Goal: Information Seeking & Learning: Find specific fact

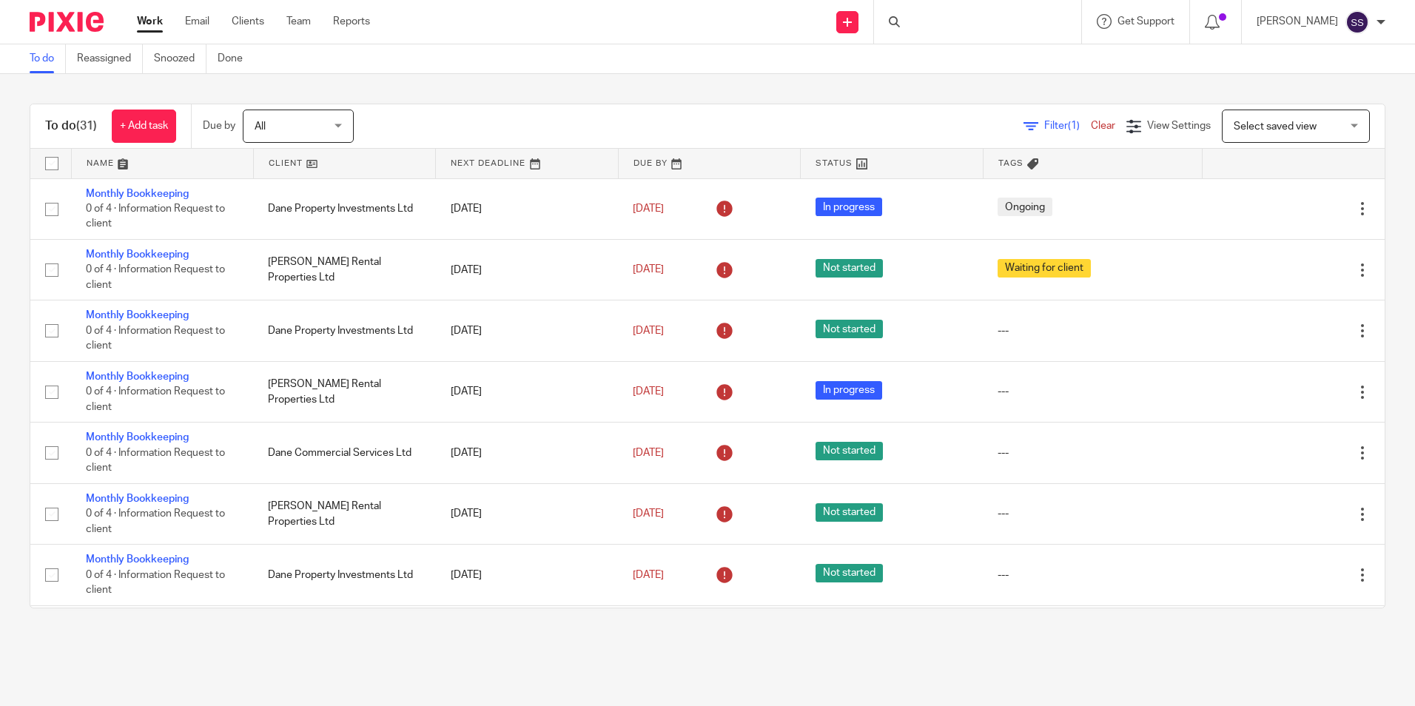
click at [986, 9] on div at bounding box center [977, 22] width 207 height 44
click at [986, 21] on input "Search" at bounding box center [970, 24] width 133 height 13
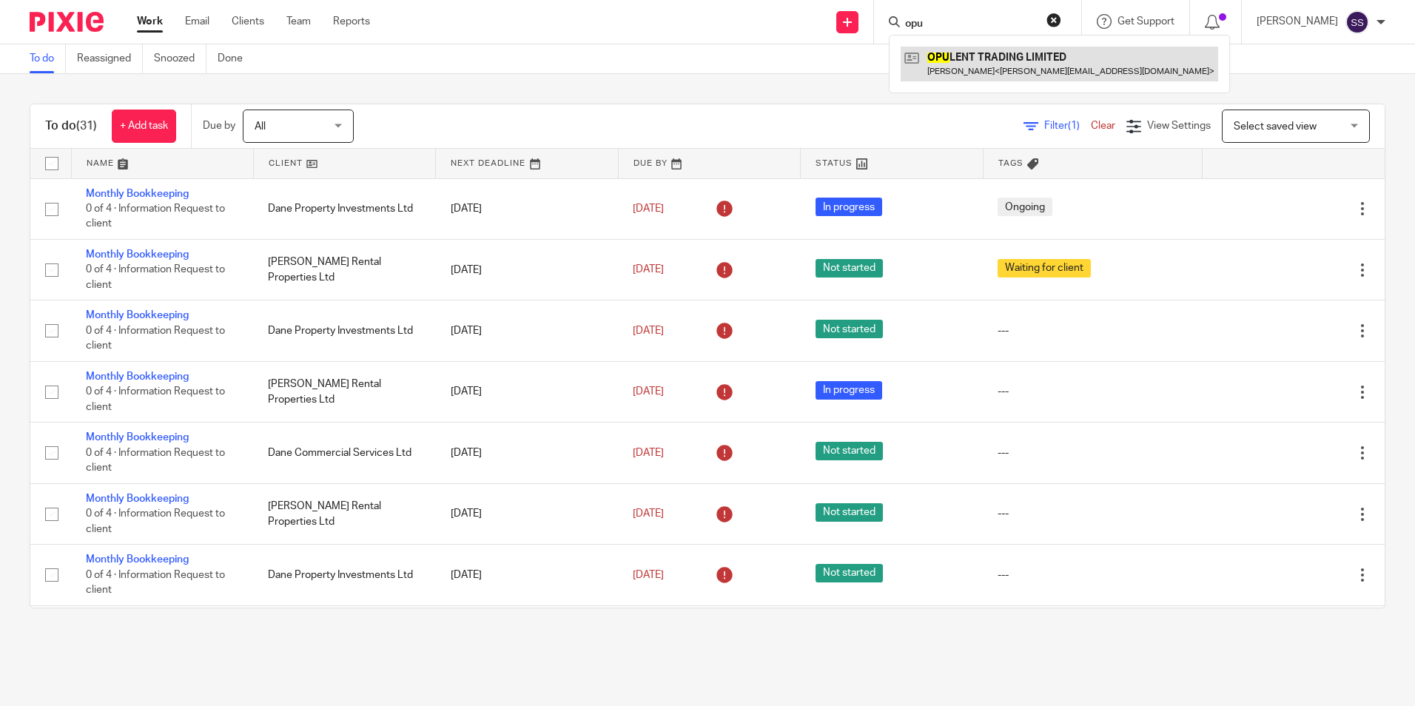
type input "opu"
click at [949, 56] on link at bounding box center [1059, 64] width 317 height 34
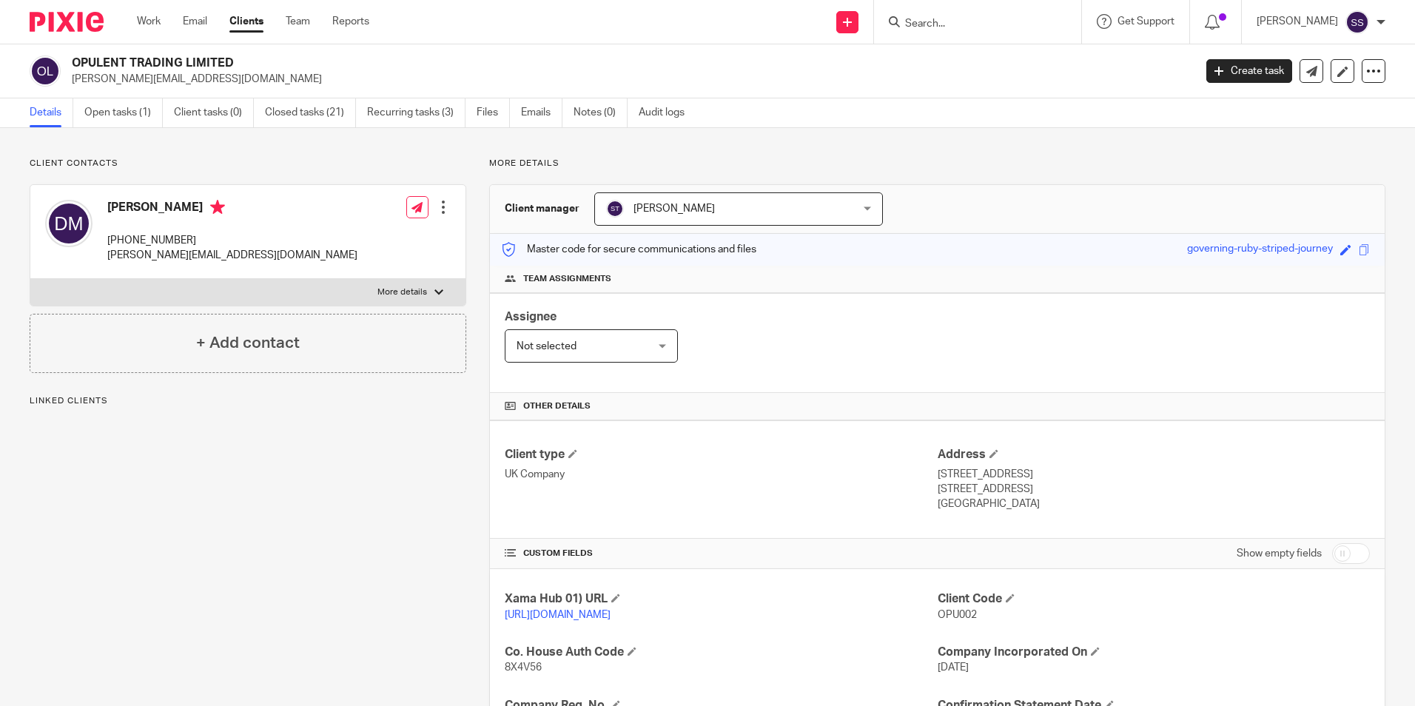
scroll to position [409, 0]
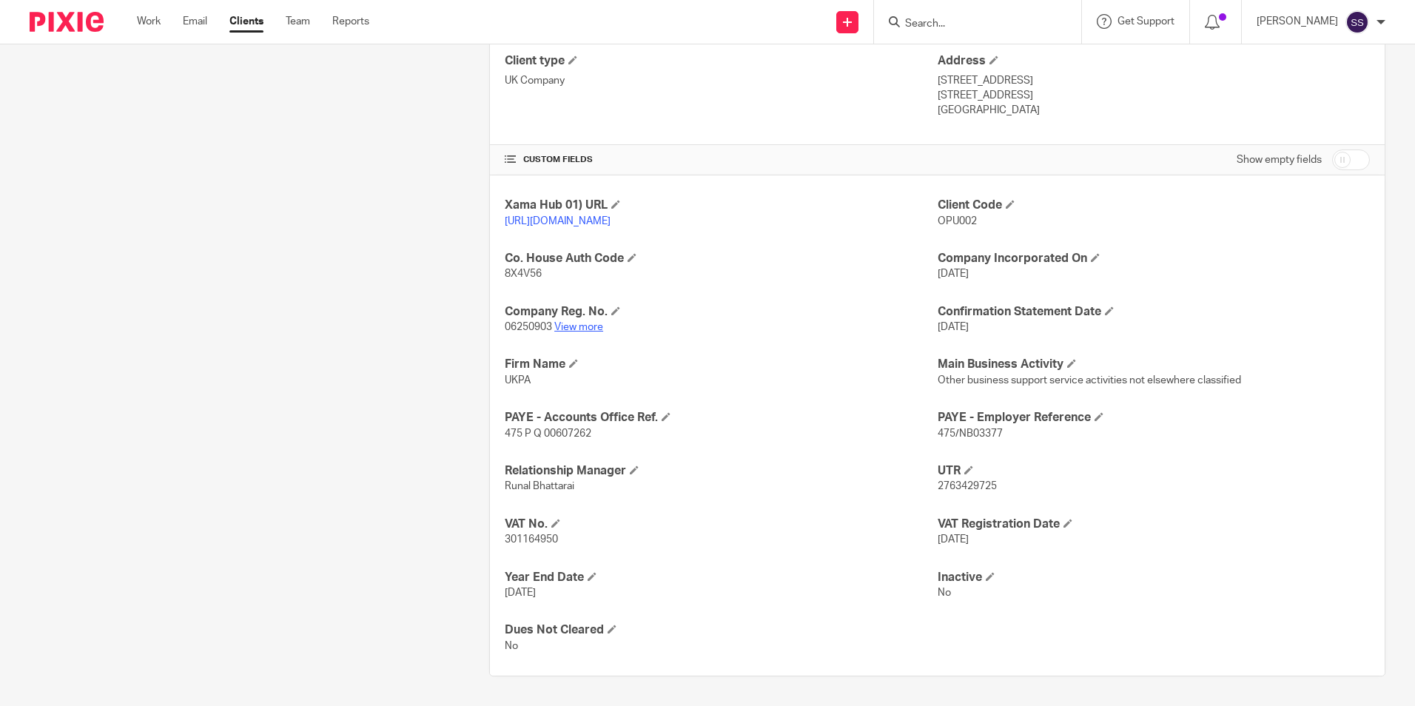
click at [575, 326] on link "View more" at bounding box center [578, 327] width 49 height 10
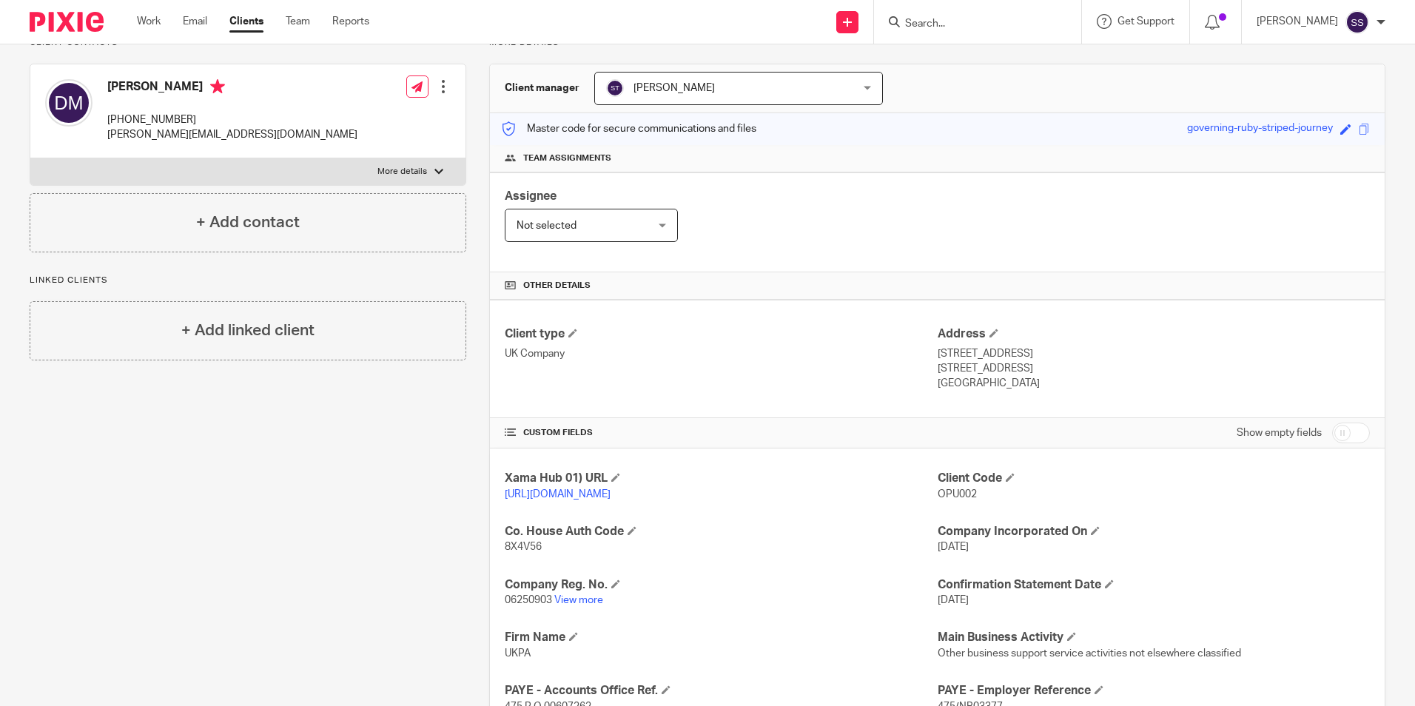
scroll to position [0, 0]
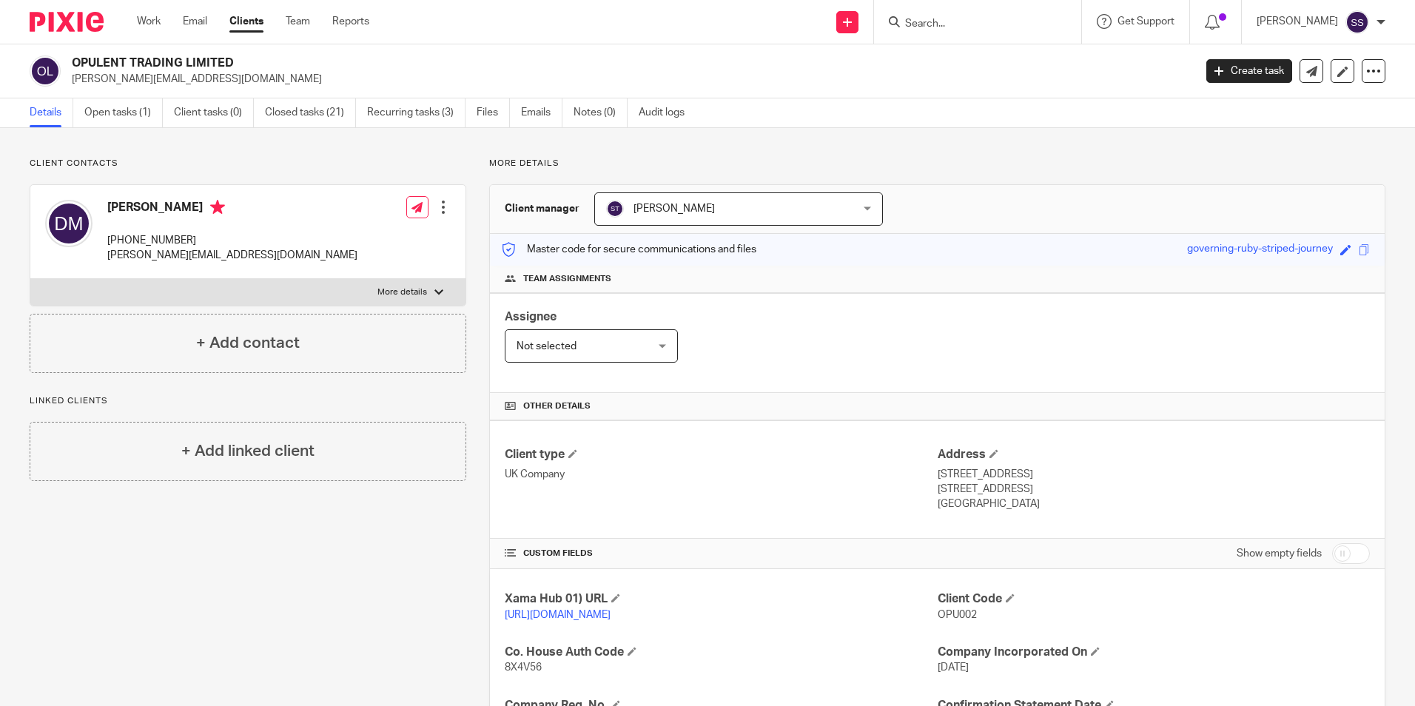
click at [979, 23] on input "Search" at bounding box center [970, 24] width 133 height 13
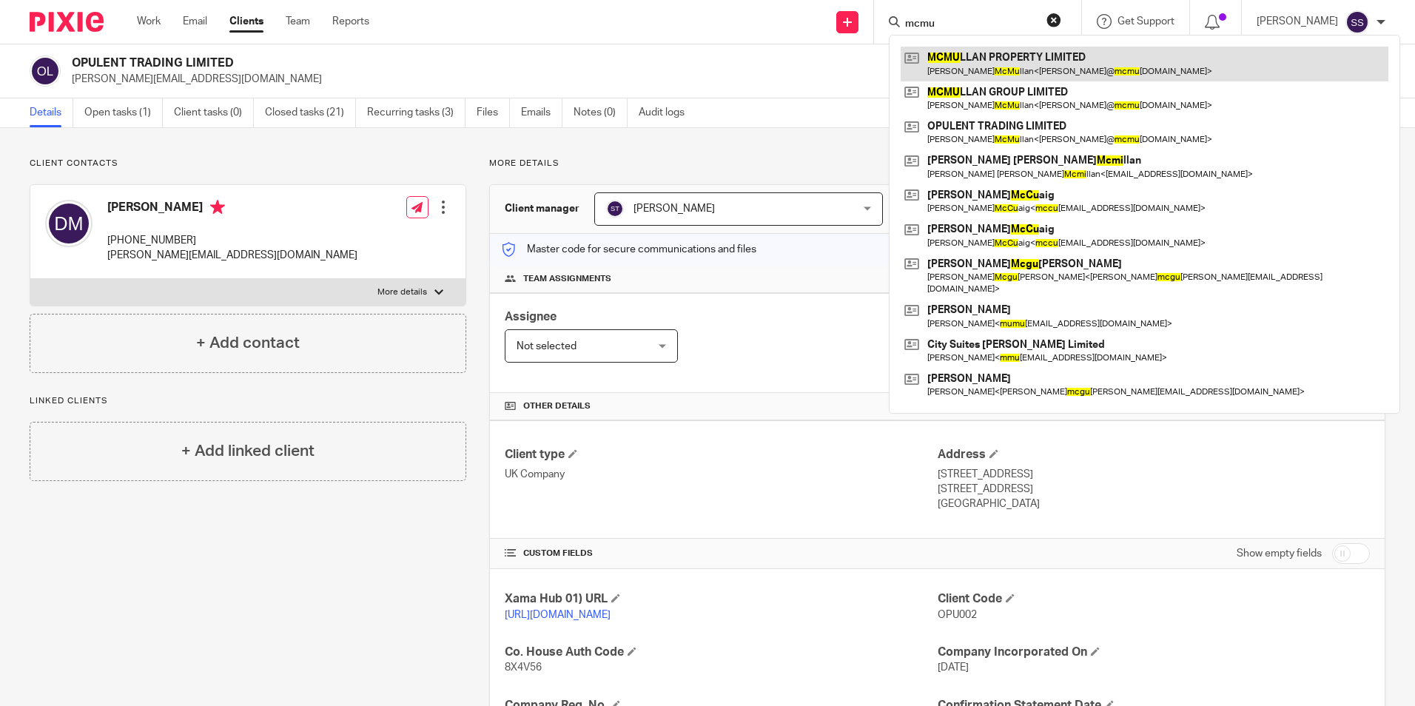
type input "mcmu"
click at [1028, 65] on link at bounding box center [1145, 64] width 488 height 34
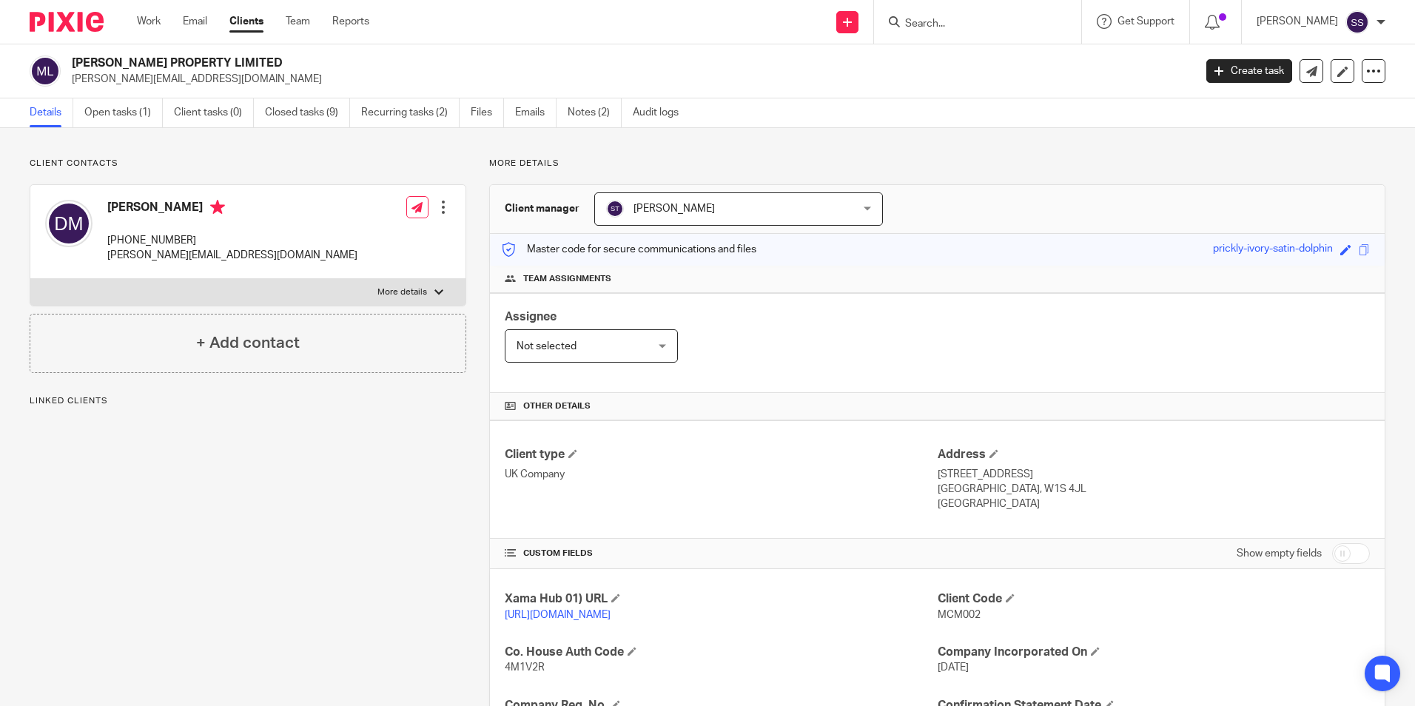
scroll to position [303, 0]
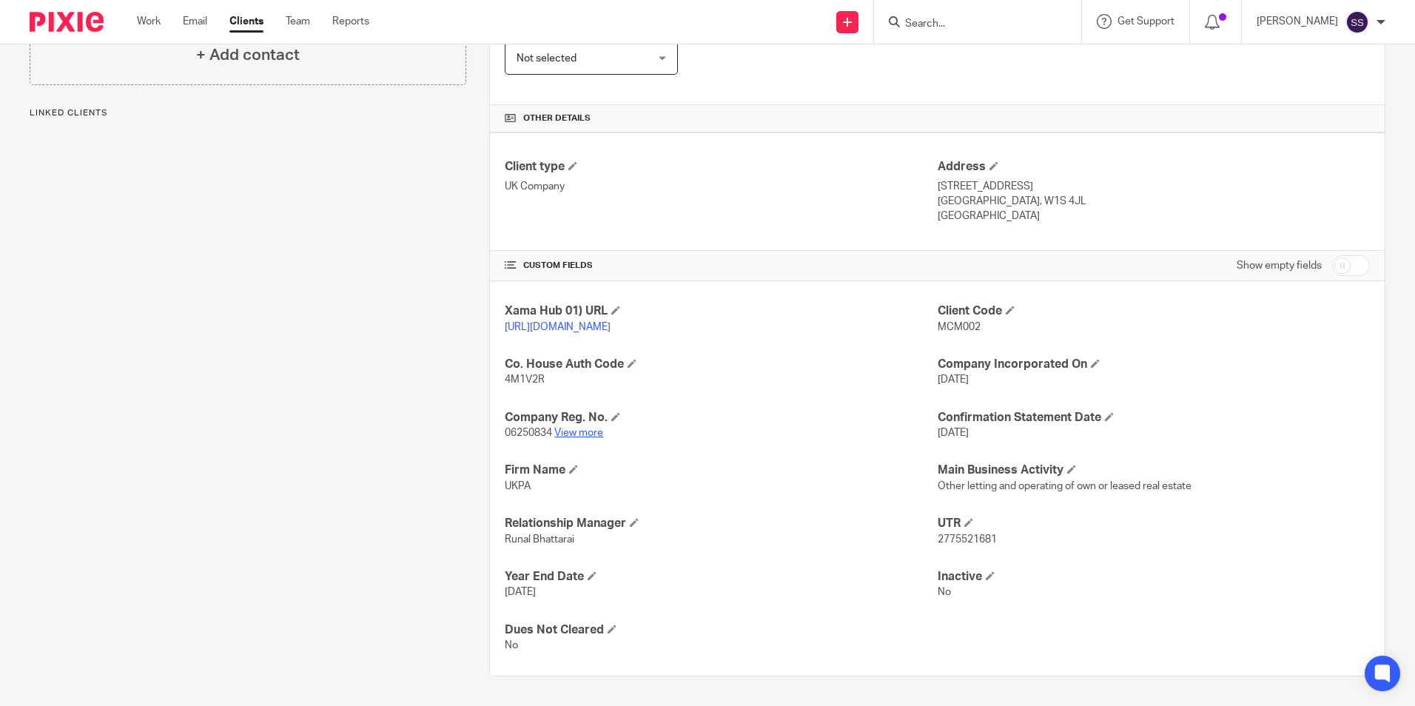
click at [591, 432] on link "View more" at bounding box center [578, 433] width 49 height 10
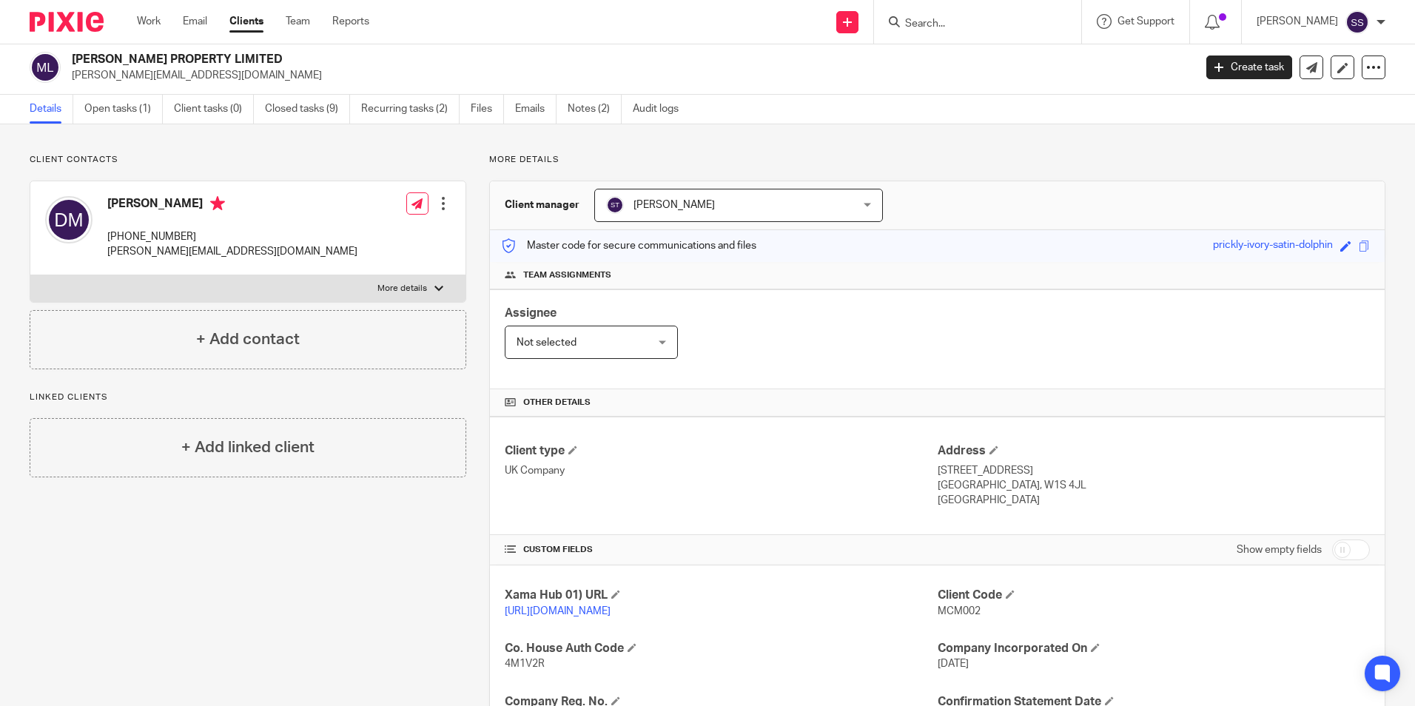
scroll to position [0, 0]
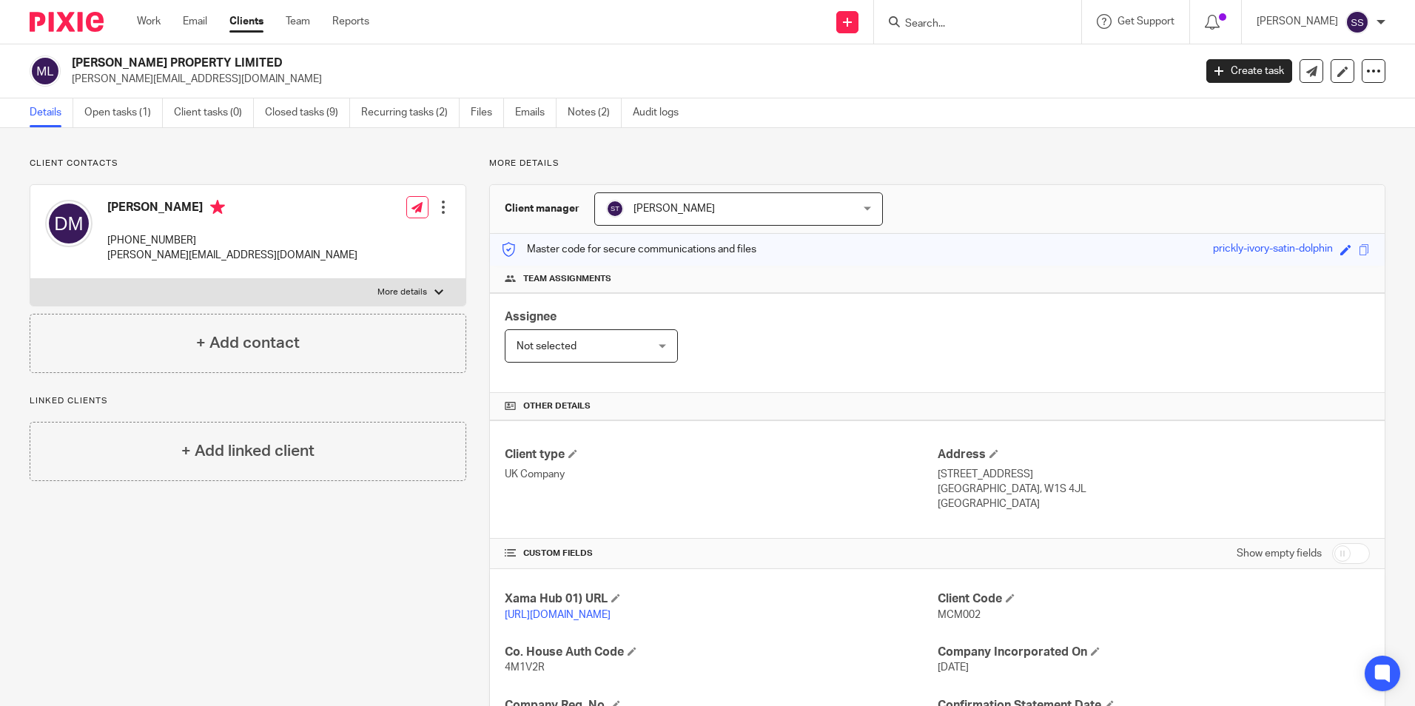
click at [1005, 25] on input "Search" at bounding box center [970, 24] width 133 height 13
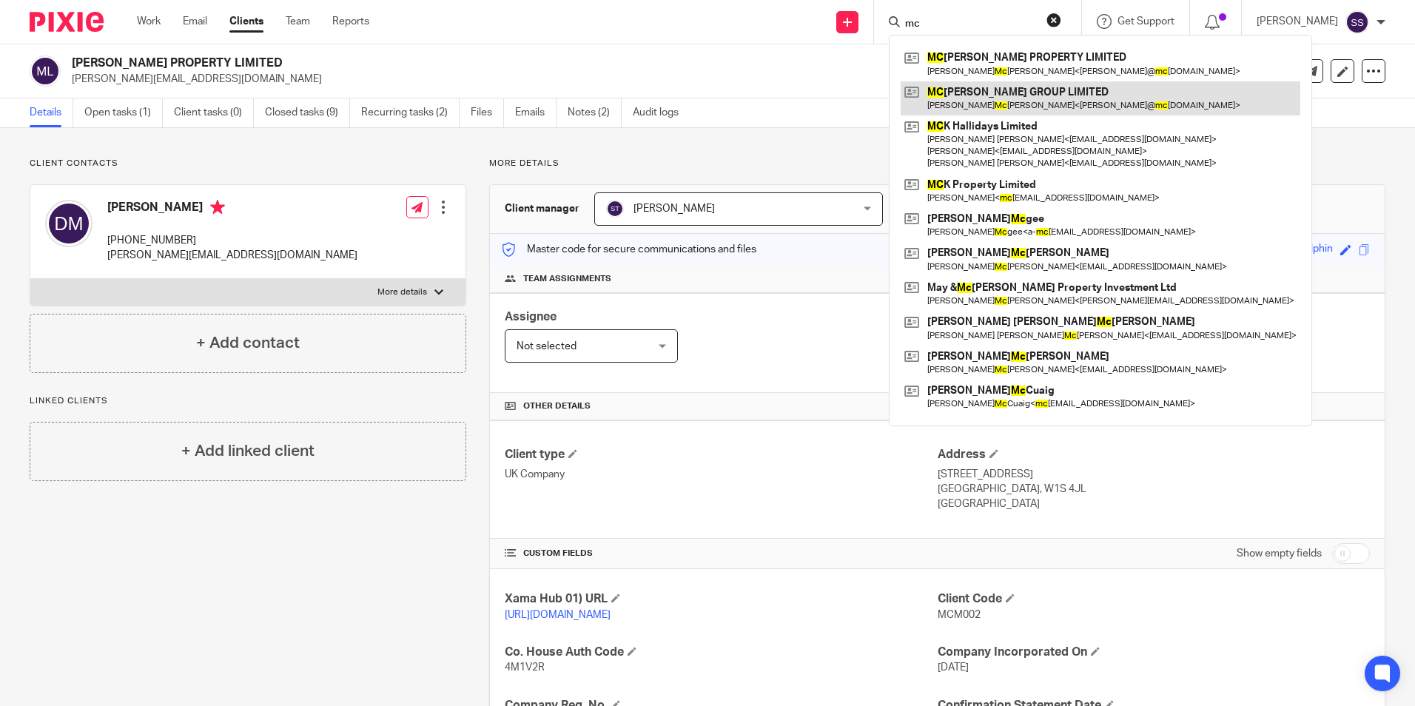
type input "mc"
click at [1008, 100] on link at bounding box center [1101, 98] width 400 height 34
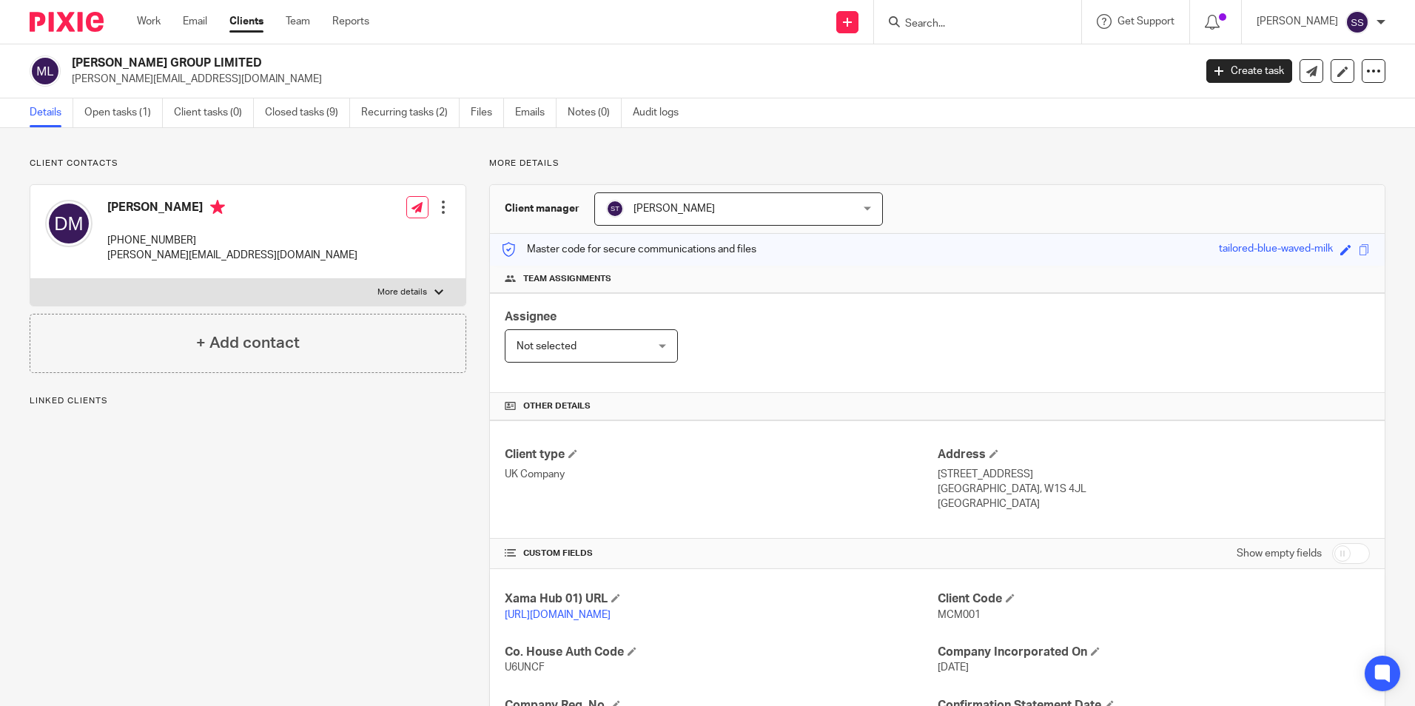
scroll to position [303, 0]
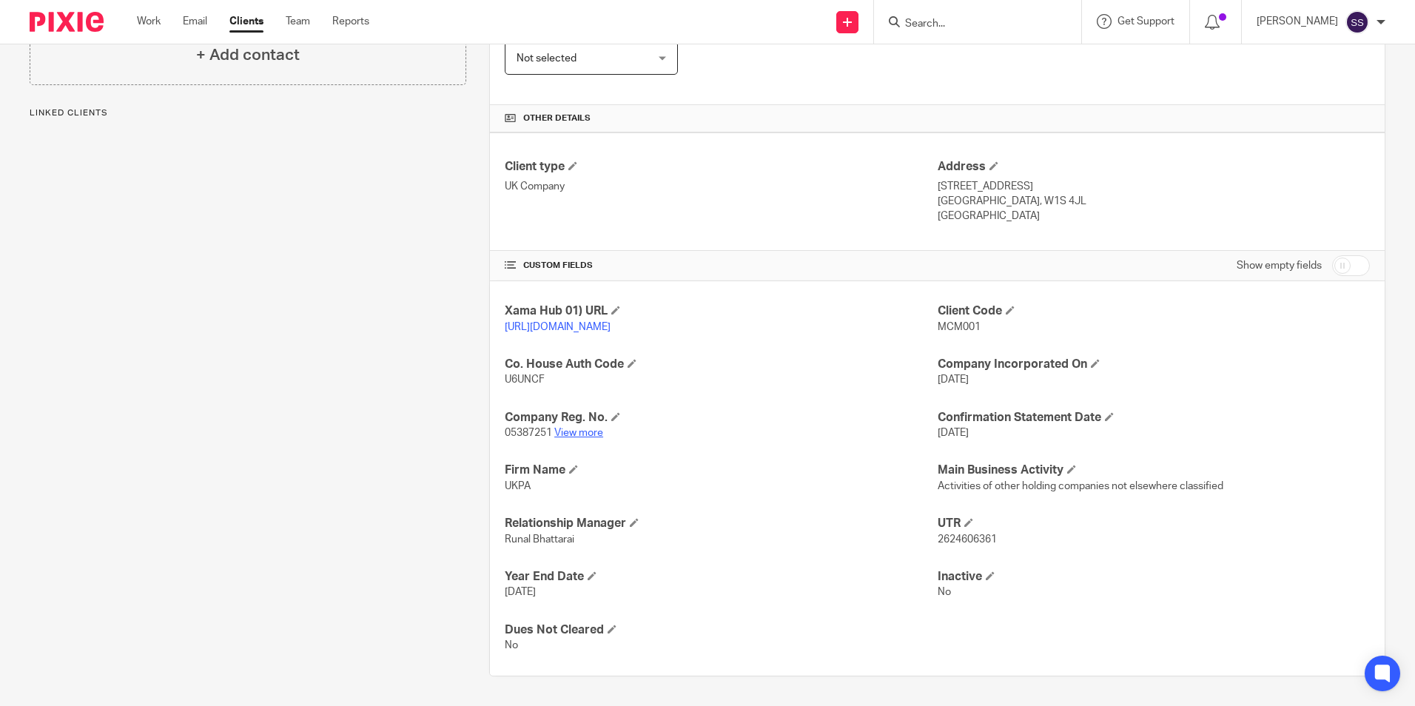
click at [588, 433] on link "View more" at bounding box center [578, 433] width 49 height 10
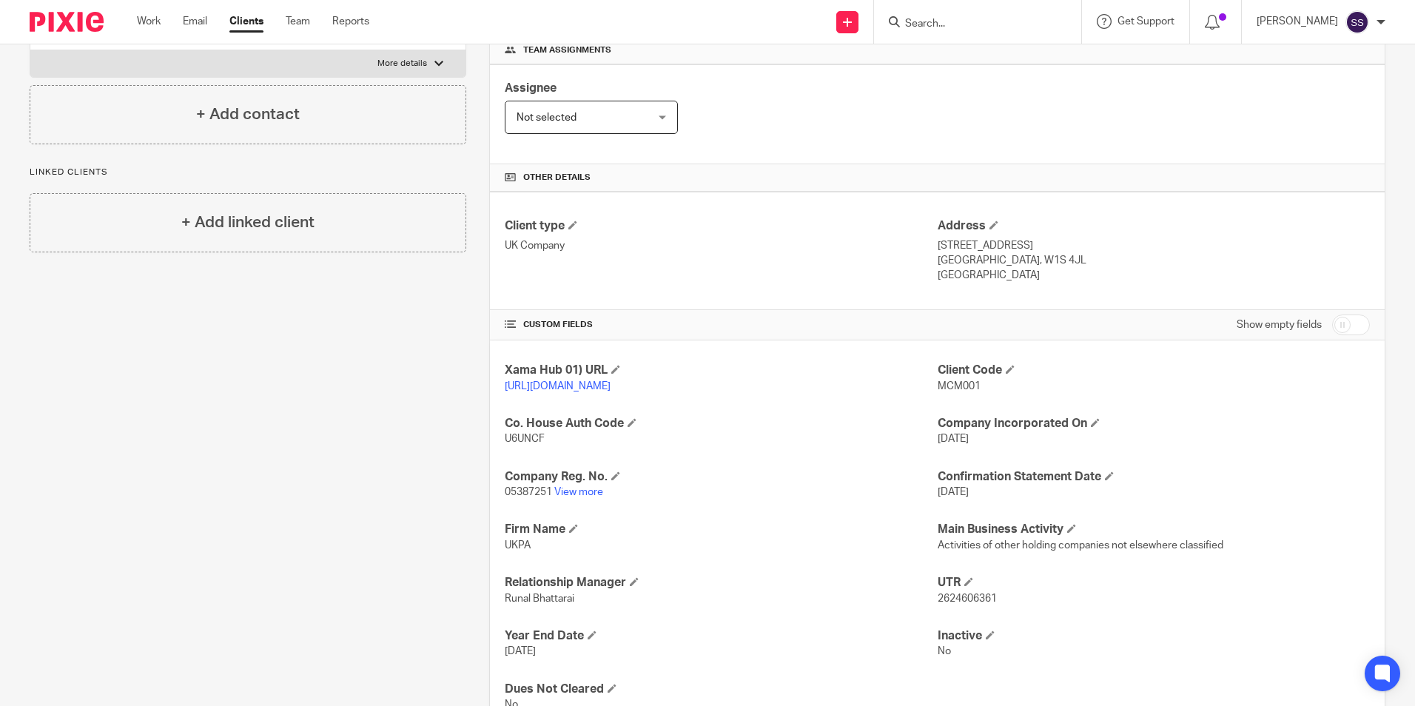
scroll to position [81, 0]
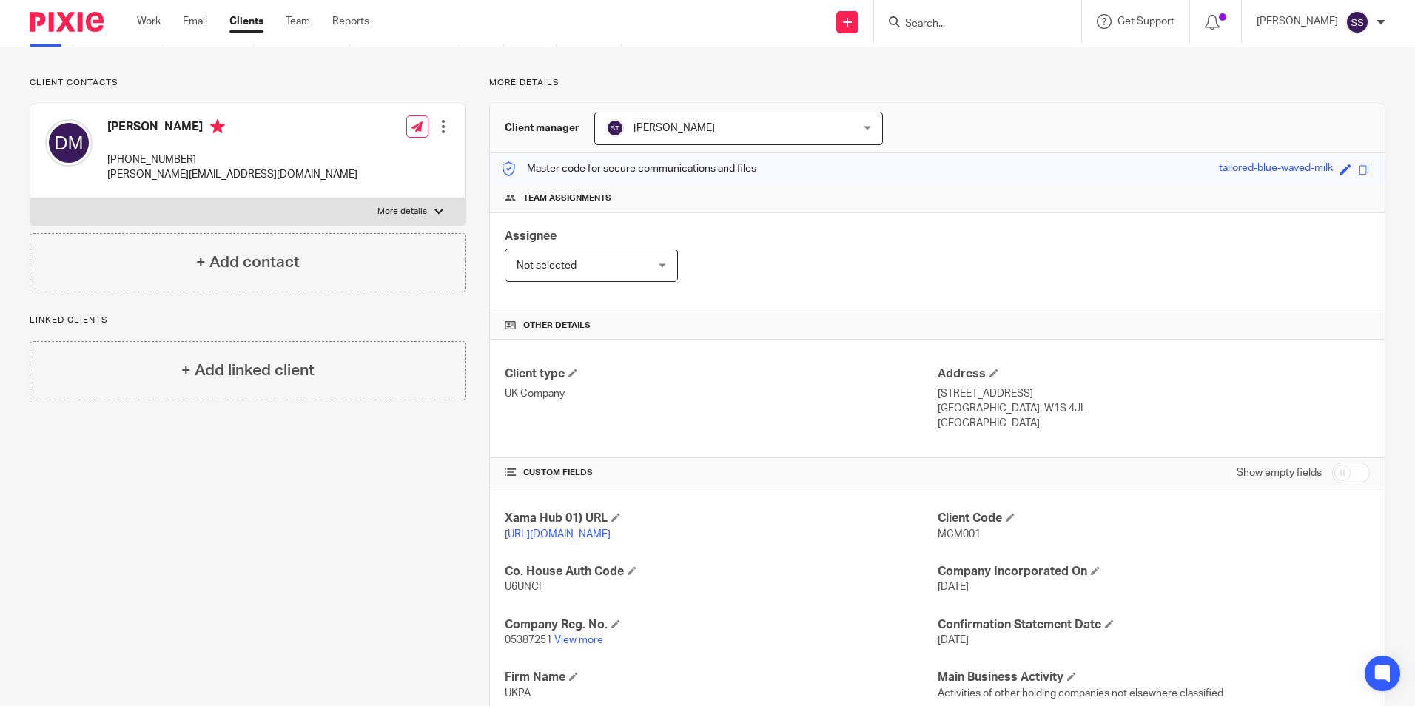
click at [935, 20] on input "Search" at bounding box center [970, 24] width 133 height 13
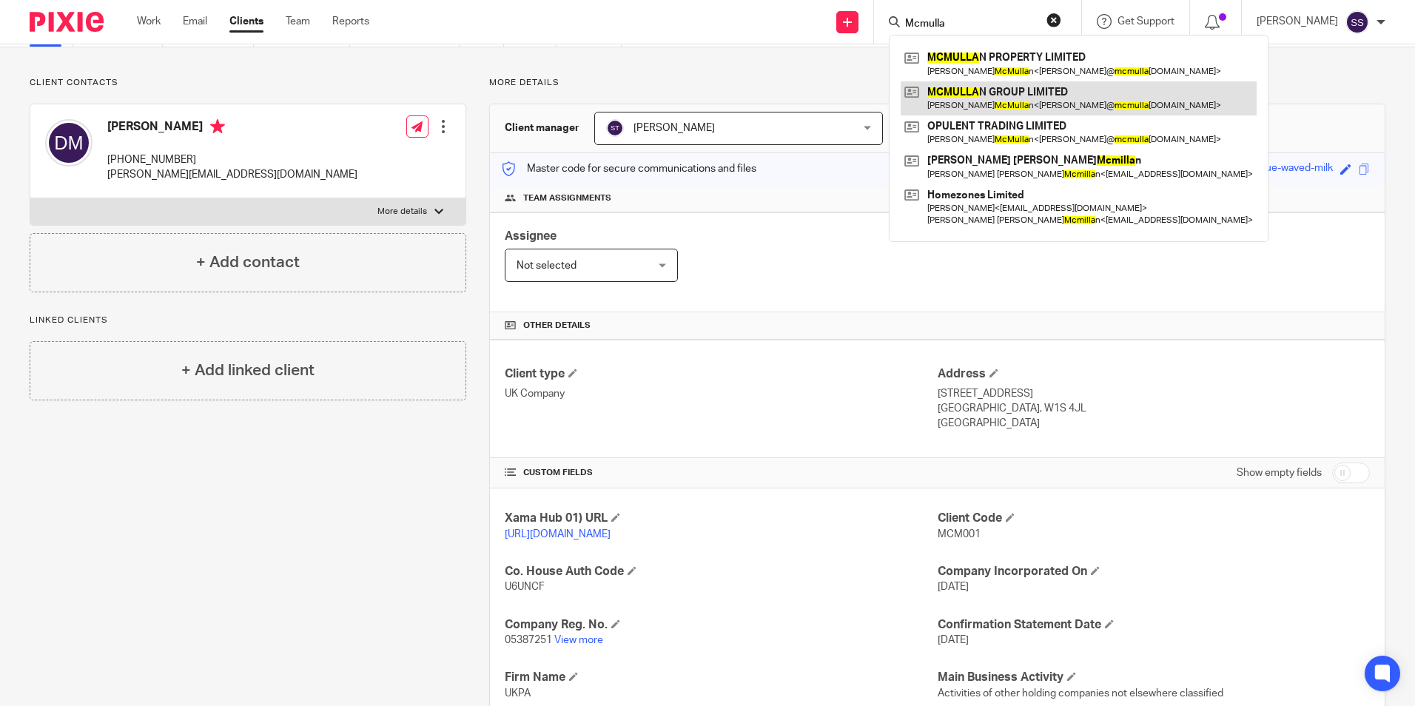
type input "Mcmulla"
click at [967, 105] on link at bounding box center [1079, 98] width 356 height 34
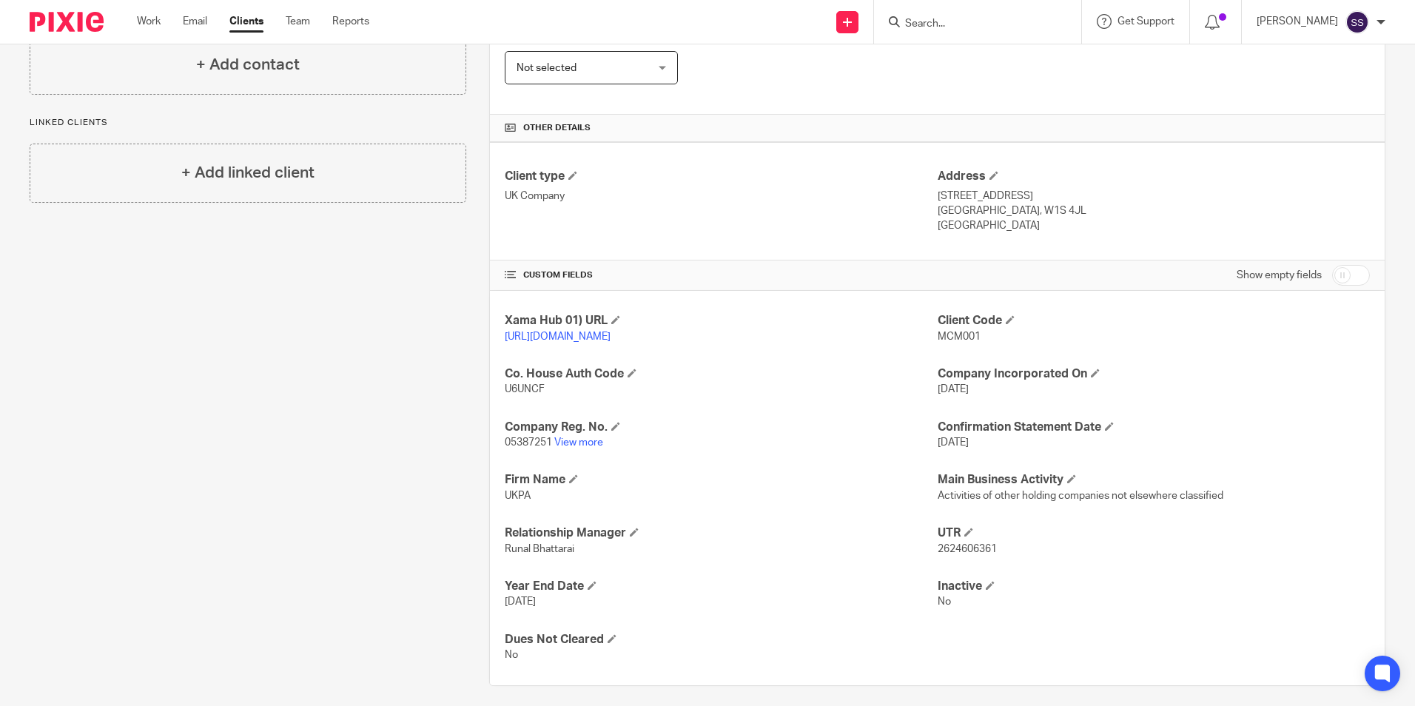
scroll to position [303, 0]
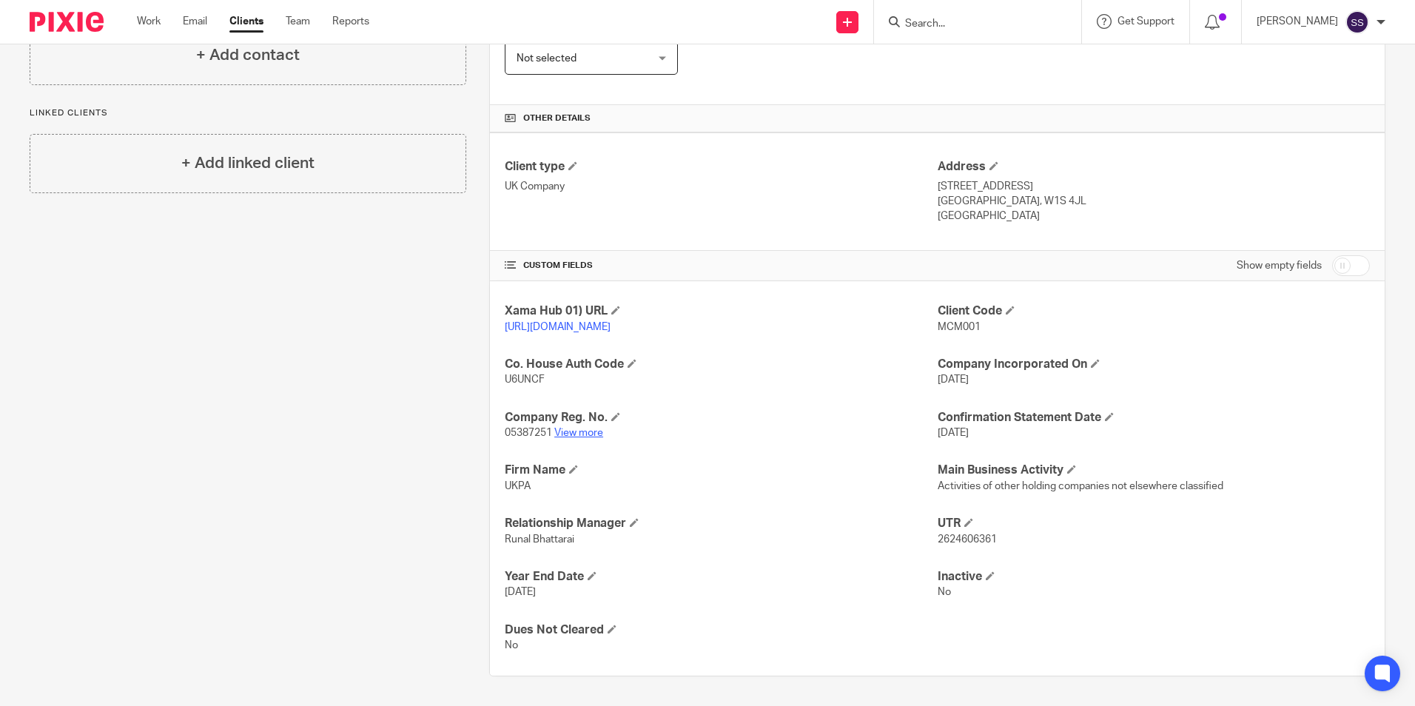
click at [578, 436] on link "View more" at bounding box center [578, 433] width 49 height 10
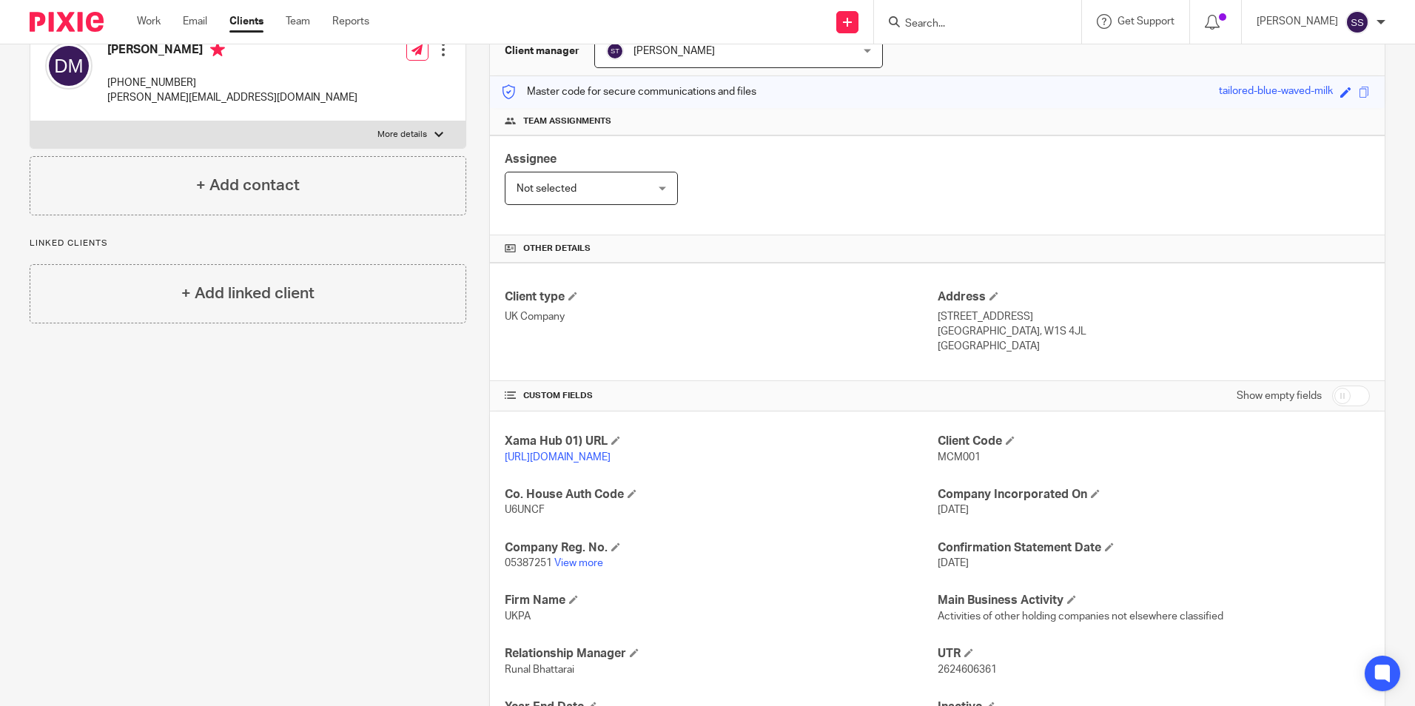
scroll to position [296, 0]
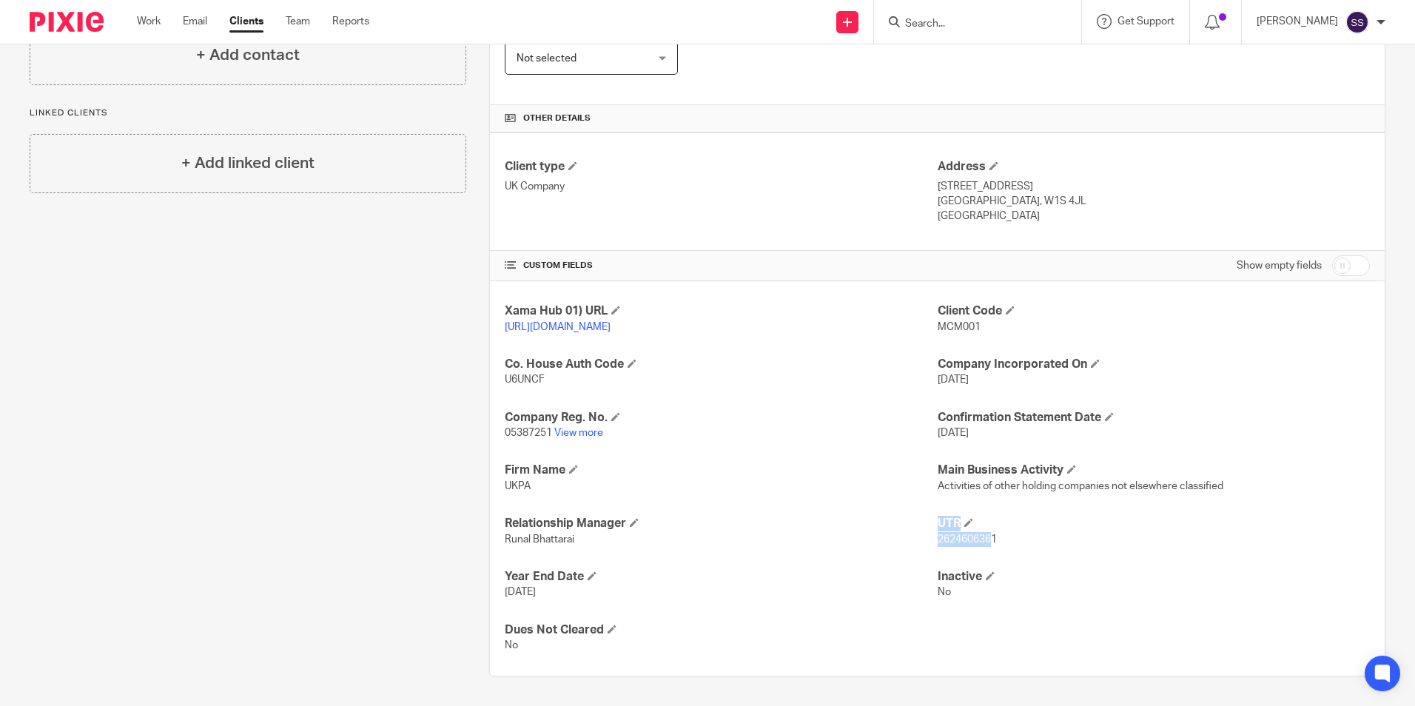
drag, startPoint x: 929, startPoint y: 544, endPoint x: 982, endPoint y: 544, distance: 53.3
click at [982, 544] on div "Xama Hub 01) URL https://platform.xamatech.com/portal/crm/clients/51d2d730-6bdd…" at bounding box center [937, 478] width 895 height 394
drag, startPoint x: 982, startPoint y: 544, endPoint x: 1021, endPoint y: 548, distance: 39.4
click at [1021, 547] on p "2624606361" at bounding box center [1154, 539] width 432 height 15
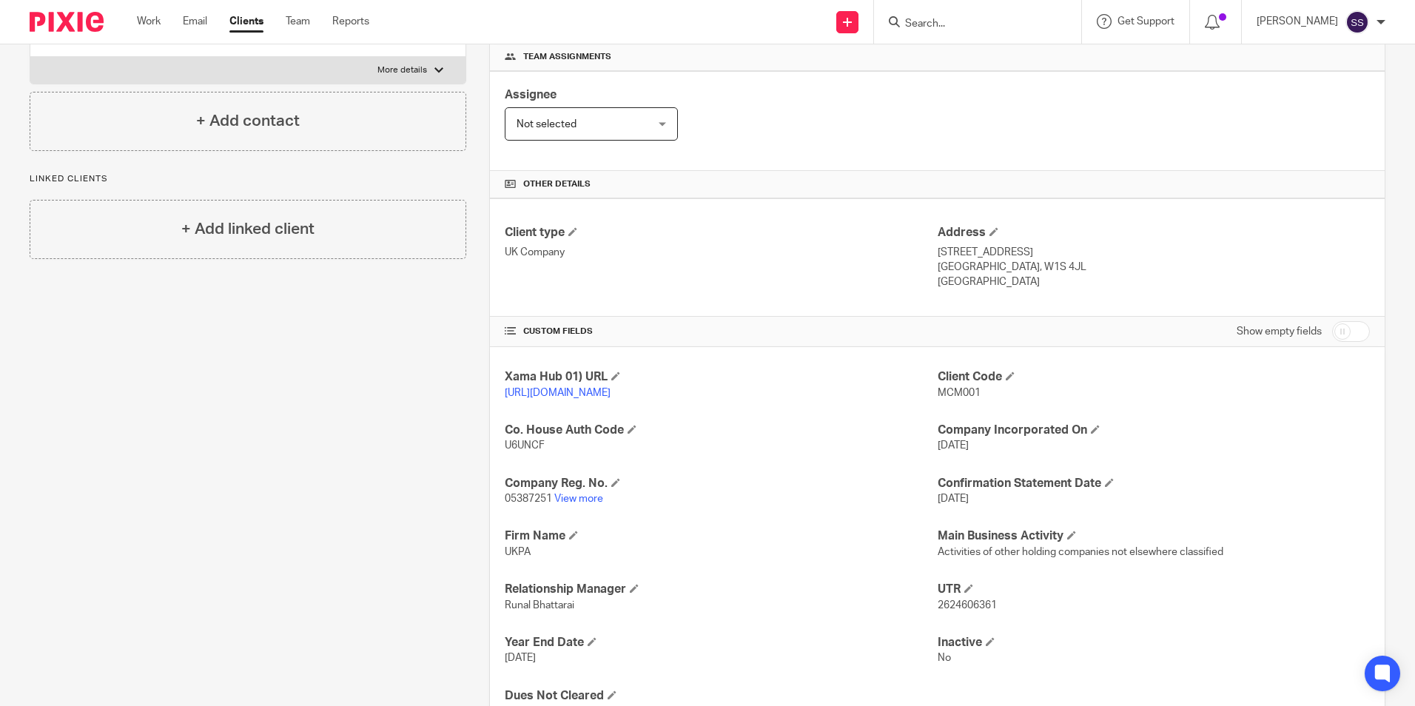
scroll to position [303, 0]
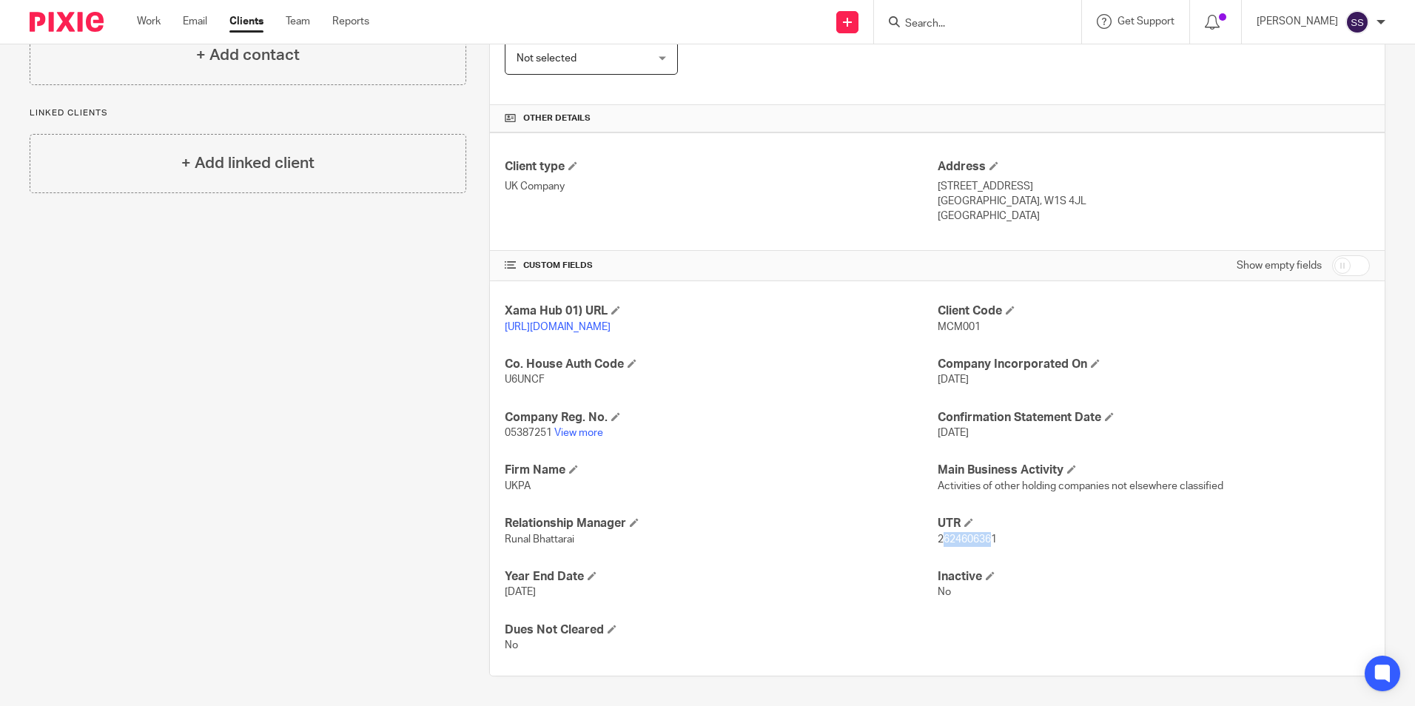
drag, startPoint x: 933, startPoint y: 540, endPoint x: 987, endPoint y: 549, distance: 54.7
click at [987, 549] on div "Xama Hub 01) URL https://platform.xamatech.com/portal/crm/clients/51d2d730-6bdd…" at bounding box center [937, 478] width 895 height 394
drag, startPoint x: 987, startPoint y: 549, endPoint x: 1020, endPoint y: 564, distance: 35.8
click at [1042, 564] on div "Xama Hub 01) URL https://platform.xamatech.com/portal/crm/clients/51d2d730-6bdd…" at bounding box center [937, 478] width 895 height 394
drag, startPoint x: 928, startPoint y: 537, endPoint x: 992, endPoint y: 546, distance: 64.4
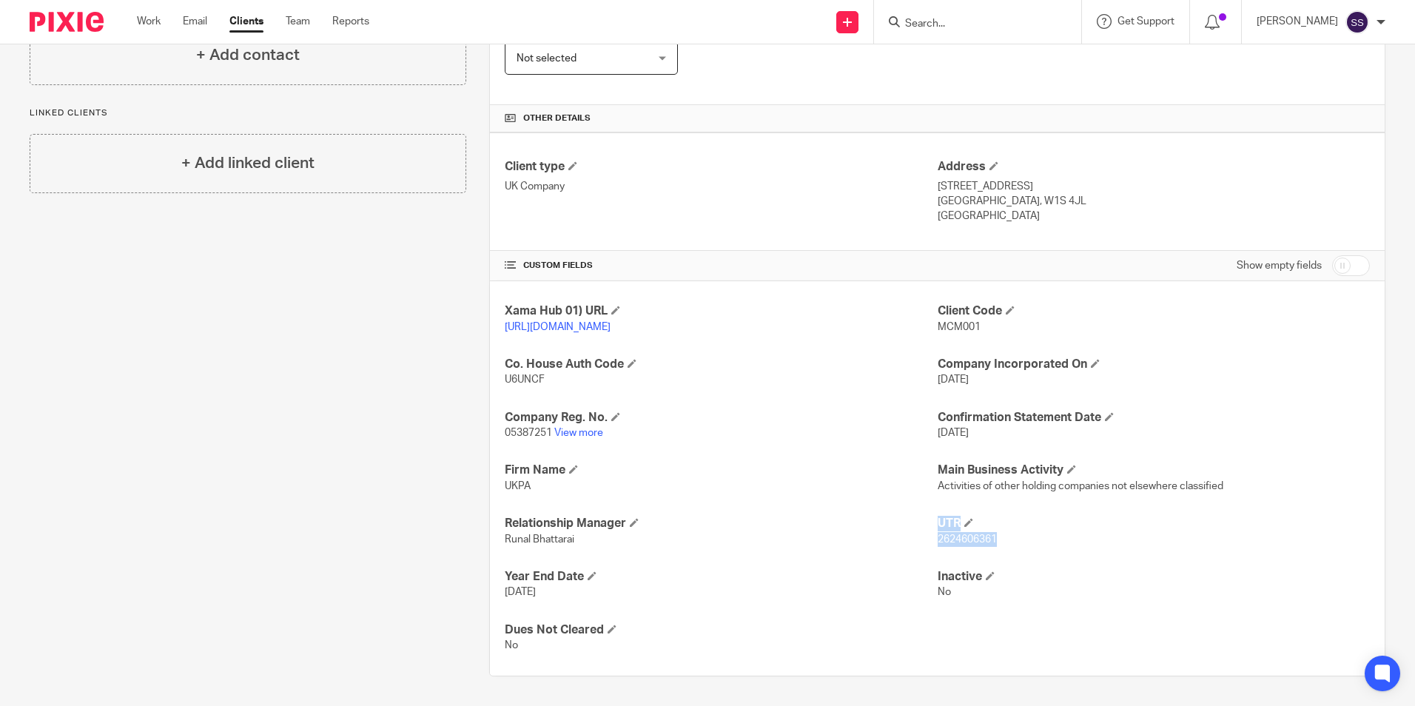
click at [992, 546] on div "Xama Hub 01) URL https://platform.xamatech.com/portal/crm/clients/51d2d730-6bdd…" at bounding box center [937, 478] width 895 height 394
drag, startPoint x: 992, startPoint y: 546, endPoint x: 1037, endPoint y: 559, distance: 46.9
click at [1046, 559] on div "Xama Hub 01) URL https://platform.xamatech.com/portal/crm/clients/51d2d730-6bdd…" at bounding box center [937, 478] width 895 height 394
drag, startPoint x: 932, startPoint y: 539, endPoint x: 992, endPoint y: 545, distance: 60.2
click at [992, 545] on p "2624606361" at bounding box center [1154, 539] width 432 height 15
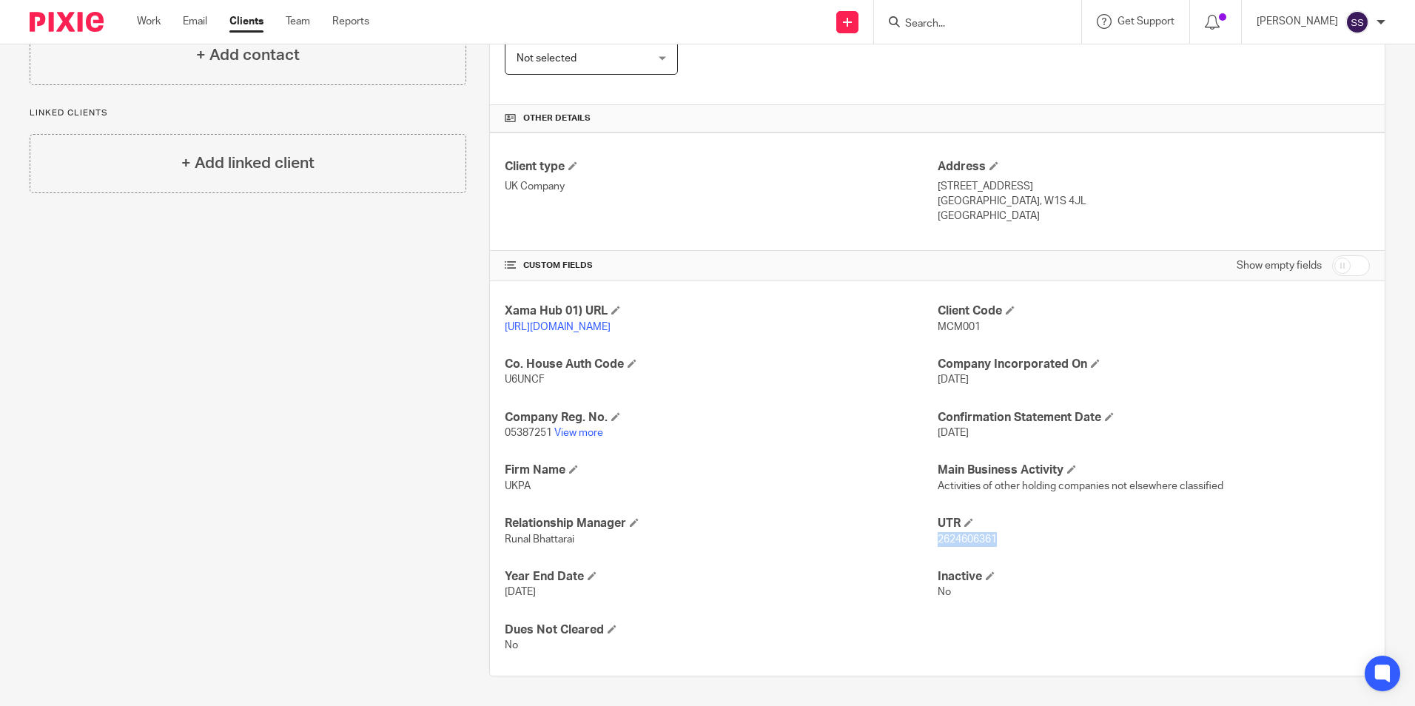
copy span "2624606361"
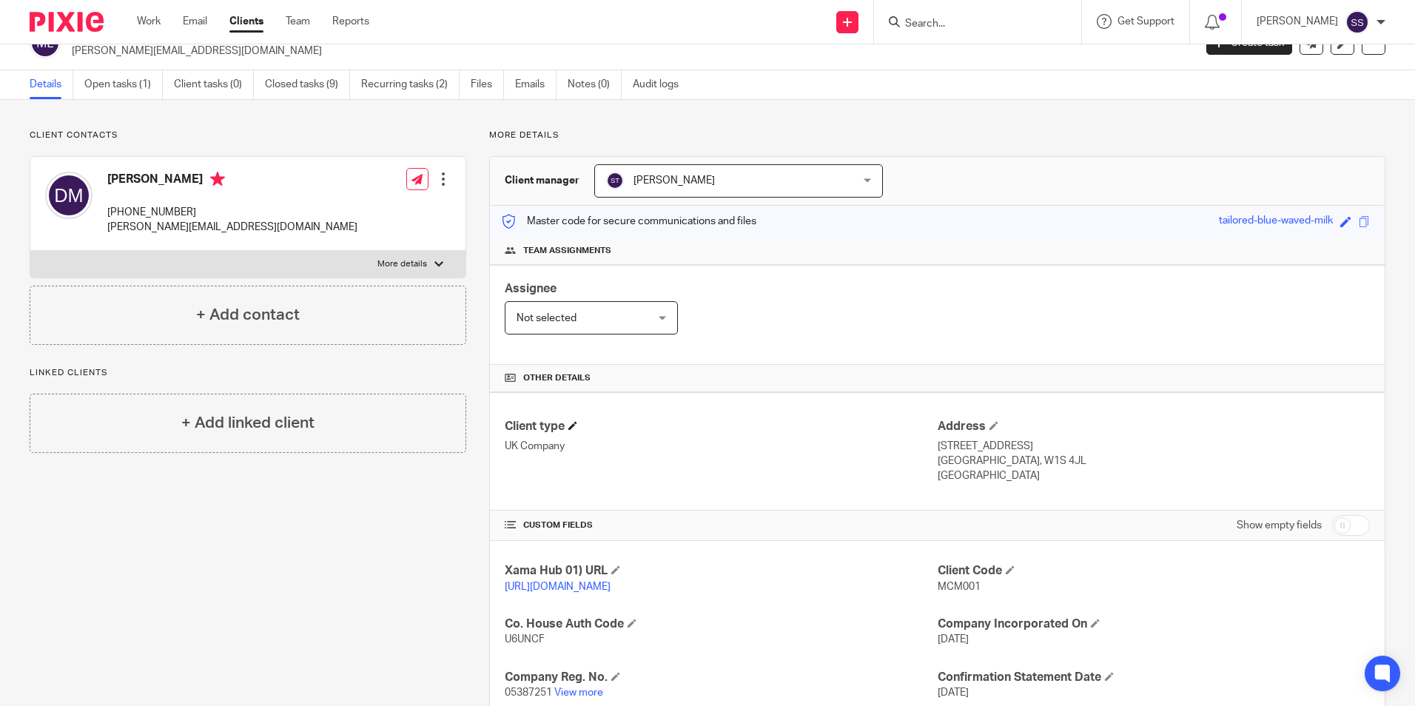
scroll to position [0, 0]
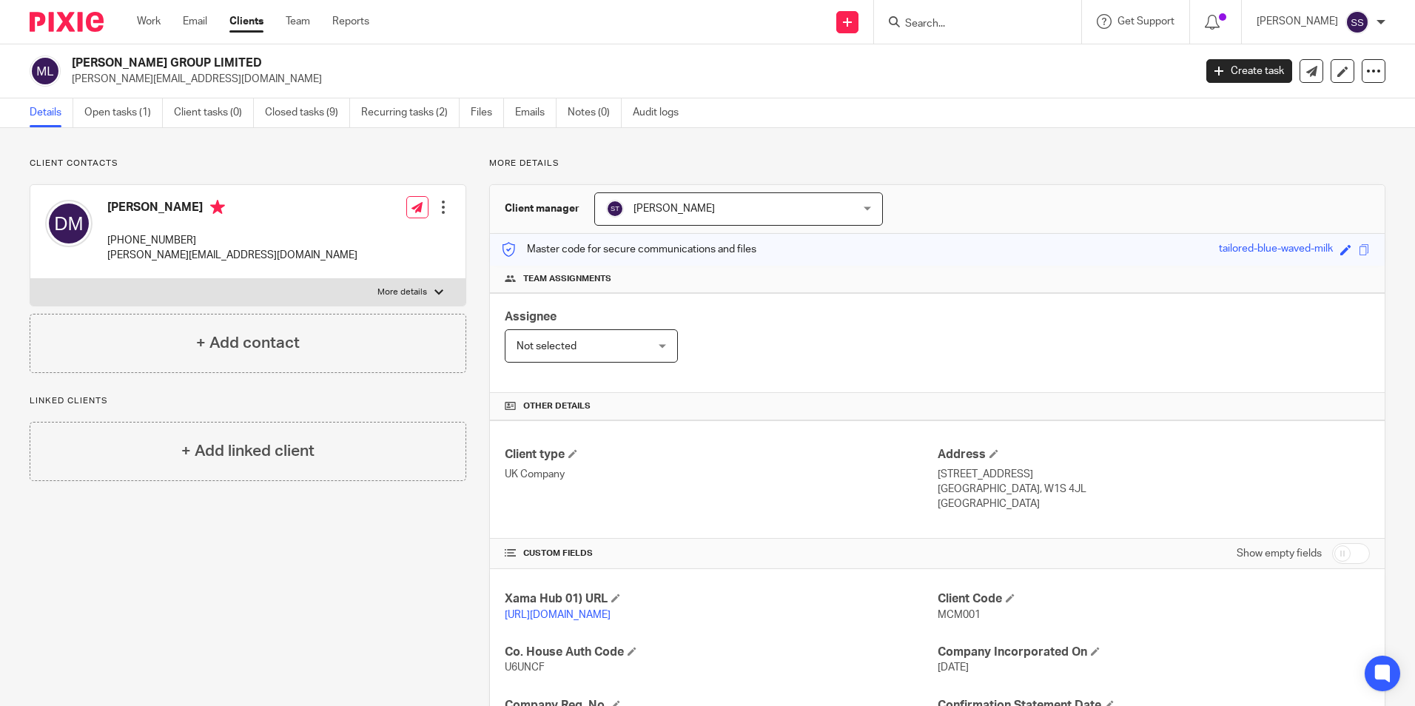
click at [940, 30] on div at bounding box center [977, 22] width 207 height 44
click at [924, 19] on input "Search" at bounding box center [970, 24] width 133 height 13
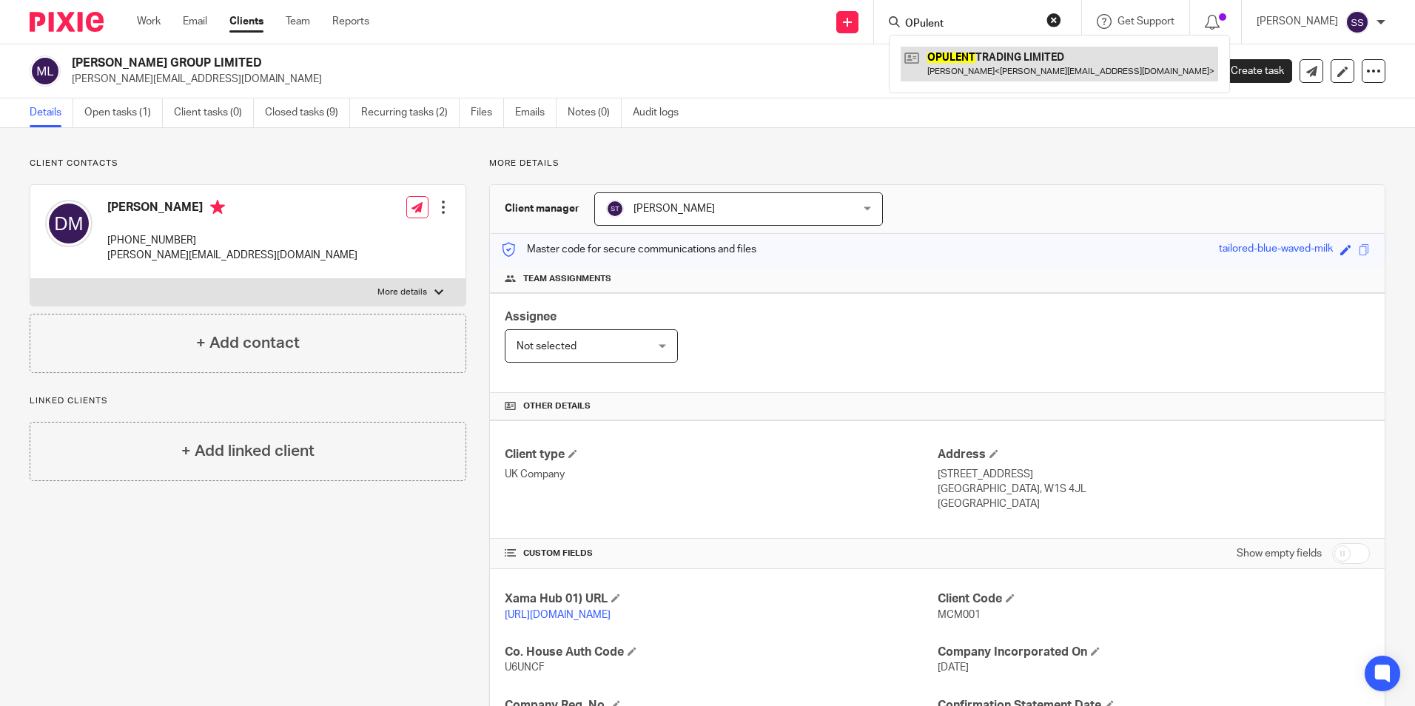
type input "OPulent"
click at [934, 72] on link at bounding box center [1059, 64] width 317 height 34
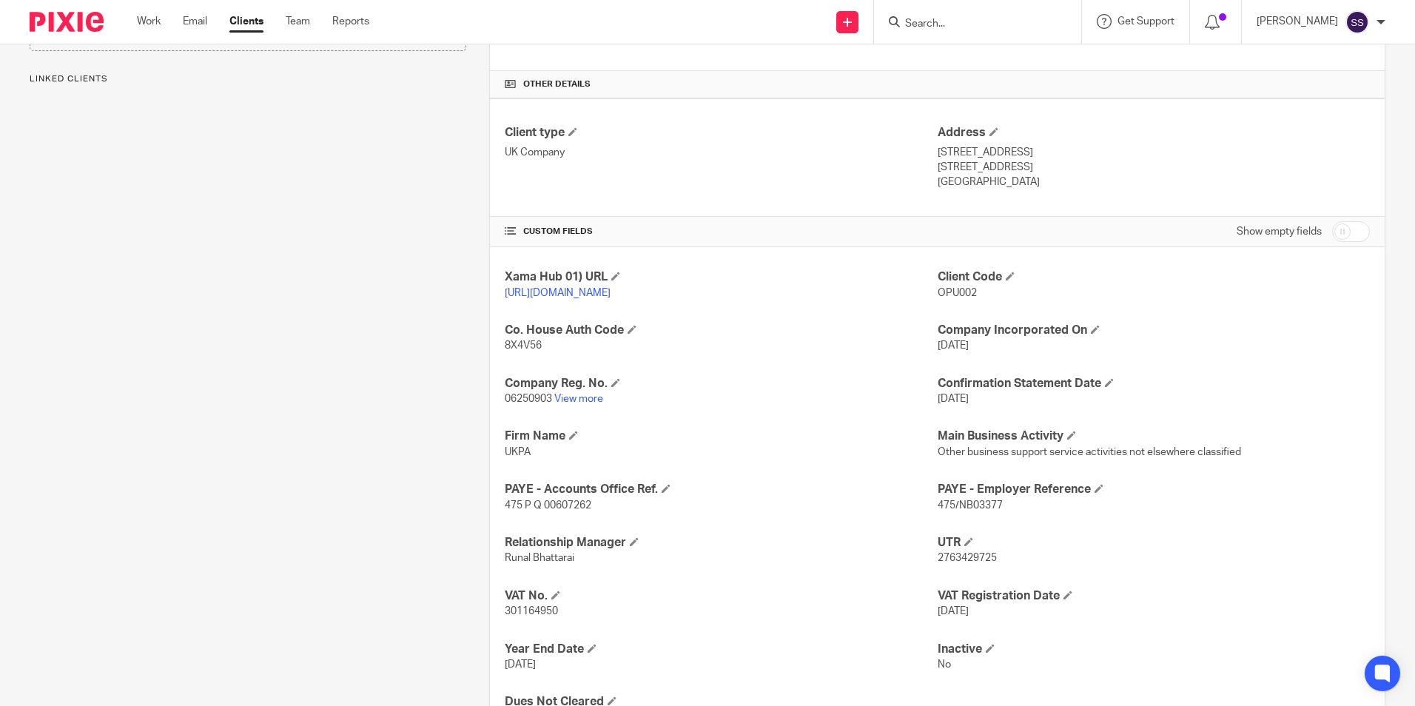
scroll to position [409, 0]
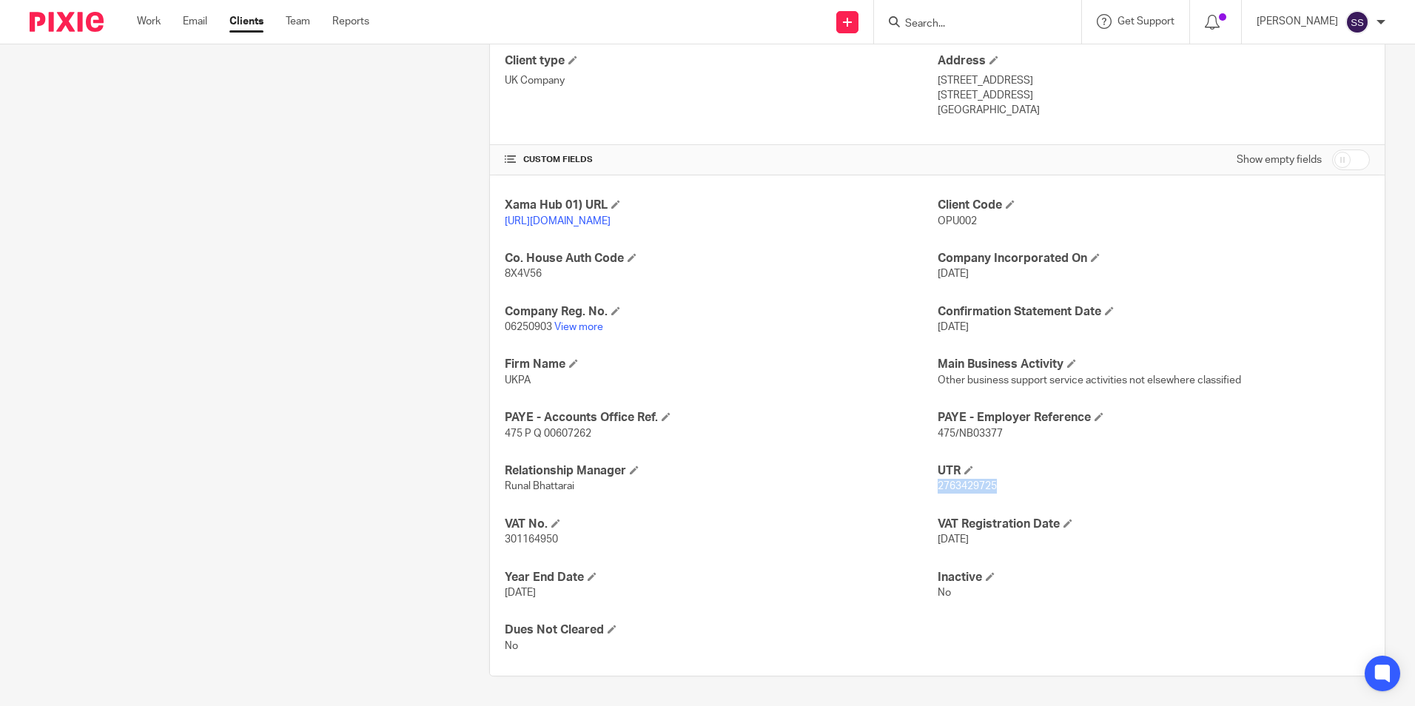
drag, startPoint x: 945, startPoint y: 486, endPoint x: 999, endPoint y: 487, distance: 54.0
click at [999, 487] on p "2763429725" at bounding box center [1154, 486] width 432 height 15
copy span "2763429725"
